Goal: Task Accomplishment & Management: Use online tool/utility

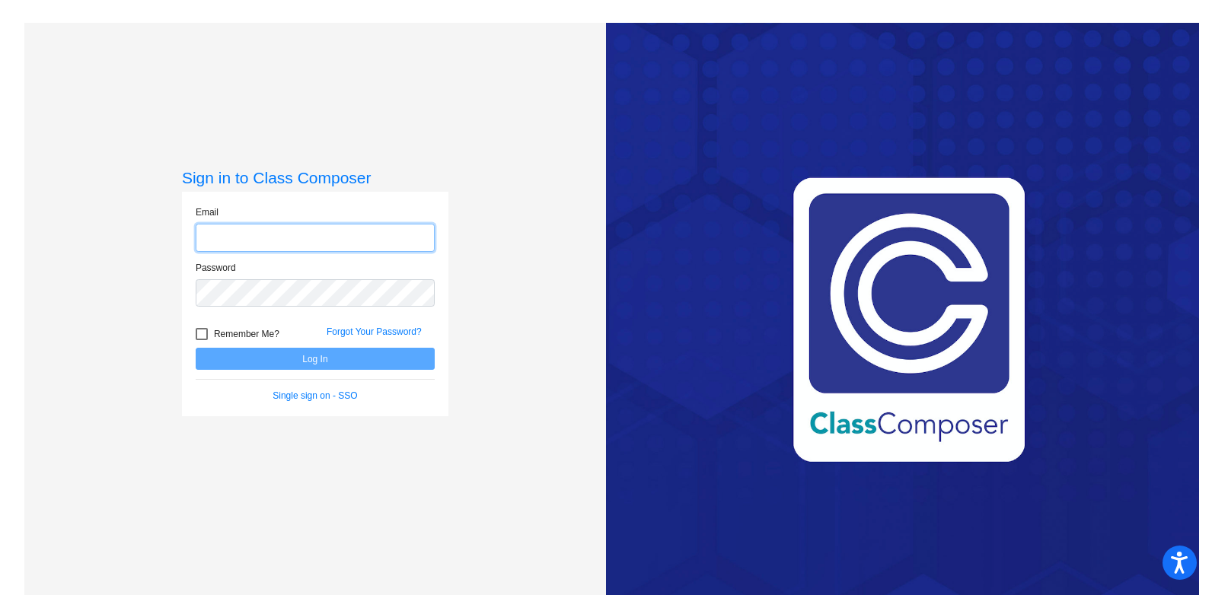
type input "[PERSON_NAME][EMAIL_ADDRESS][PERSON_NAME][DOMAIN_NAME]"
click at [387, 362] on button "Log In" at bounding box center [315, 359] width 239 height 22
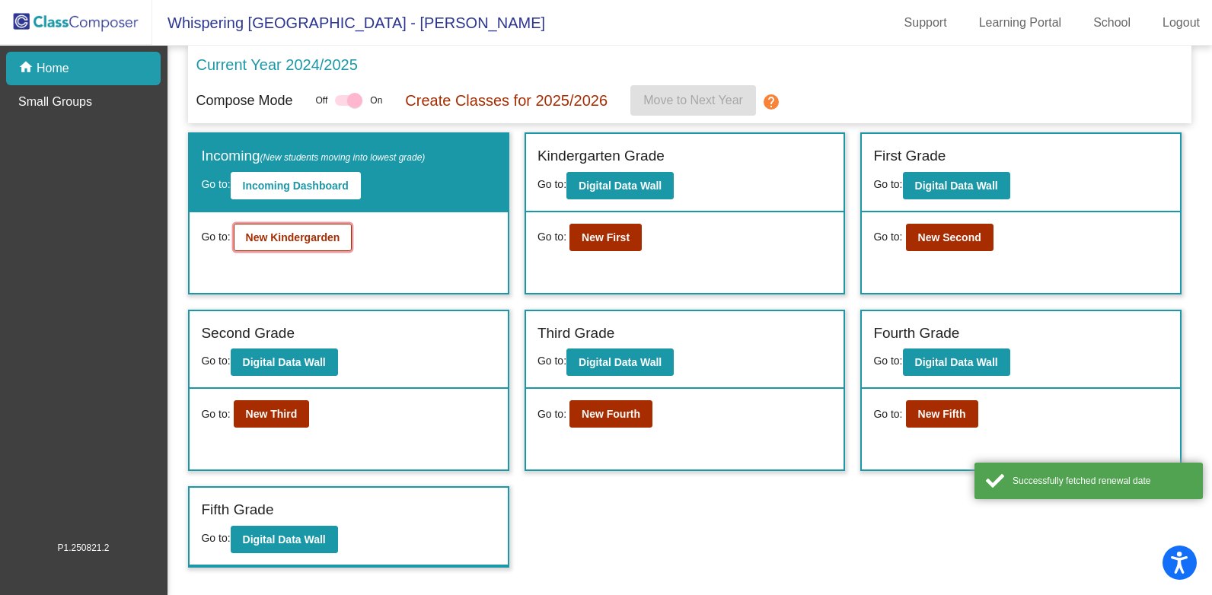
click at [298, 240] on b "New Kindergarden" at bounding box center [293, 237] width 94 height 12
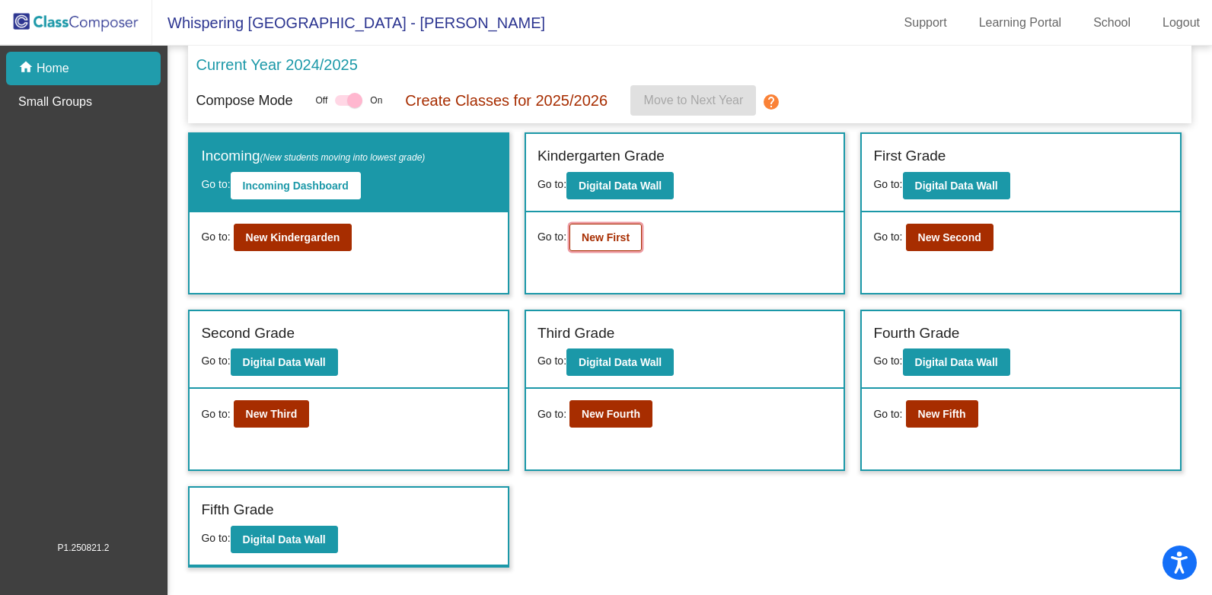
click at [610, 237] on b "New First" at bounding box center [605, 237] width 48 height 12
click at [929, 234] on b "New Second" at bounding box center [949, 237] width 63 height 12
click at [288, 416] on b "New Third" at bounding box center [272, 414] width 52 height 12
click at [291, 415] on b "New Third" at bounding box center [272, 414] width 52 height 12
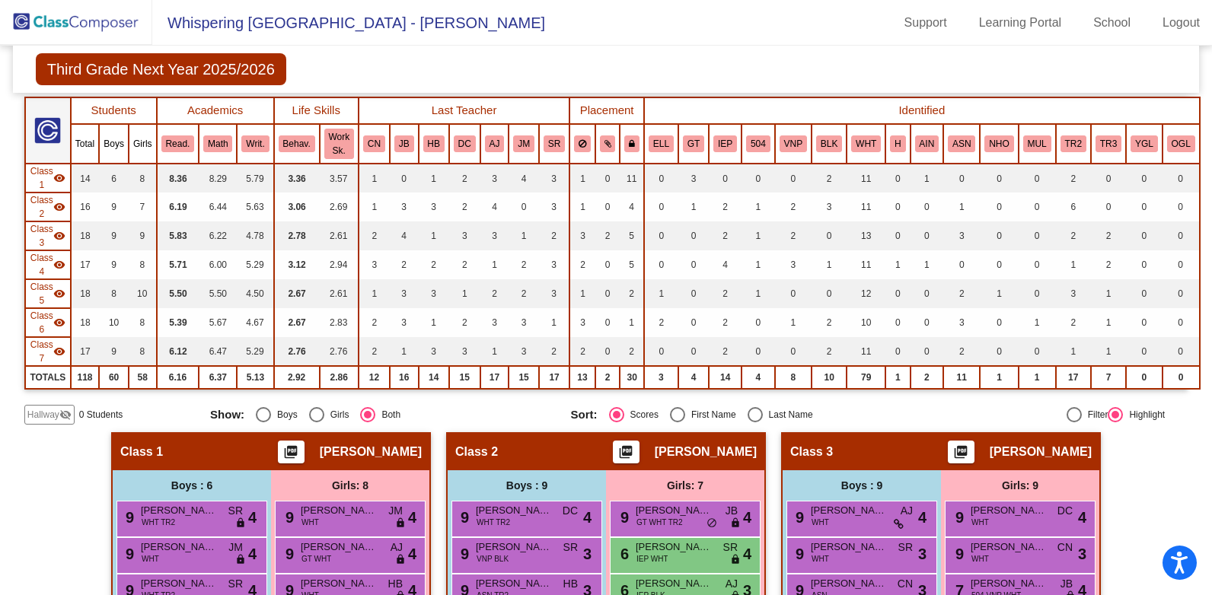
scroll to position [76, 0]
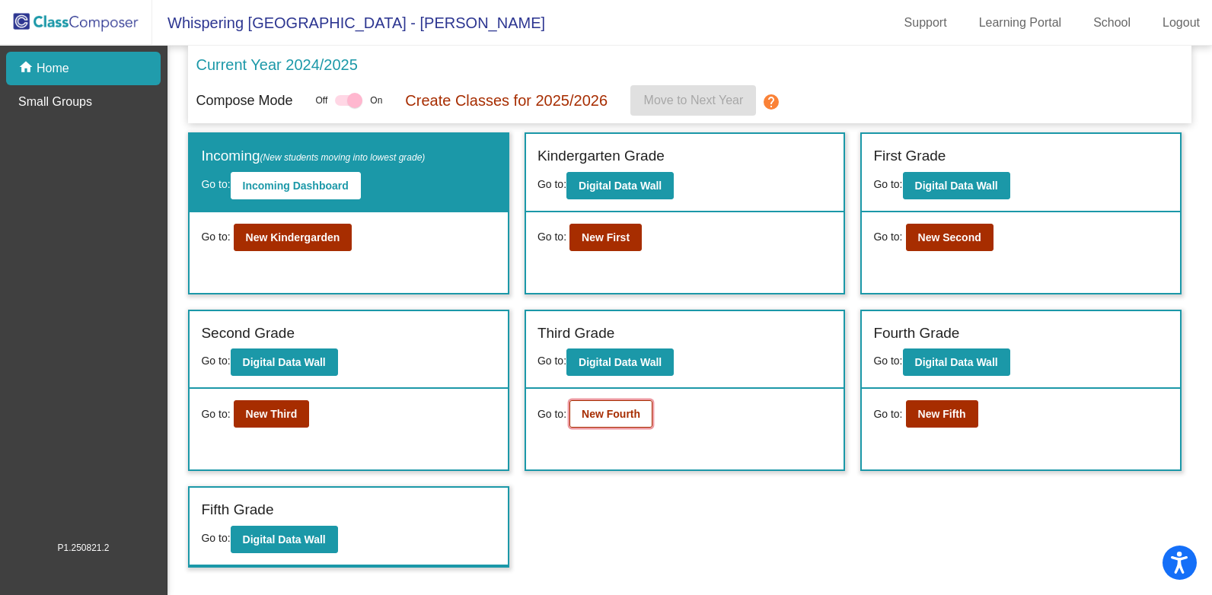
click at [600, 411] on b "New Fourth" at bounding box center [610, 414] width 59 height 12
click at [945, 412] on b "New Fifth" at bounding box center [942, 414] width 48 height 12
click at [939, 409] on b "New Fifth" at bounding box center [942, 414] width 48 height 12
